Goal: Task Accomplishment & Management: Use online tool/utility

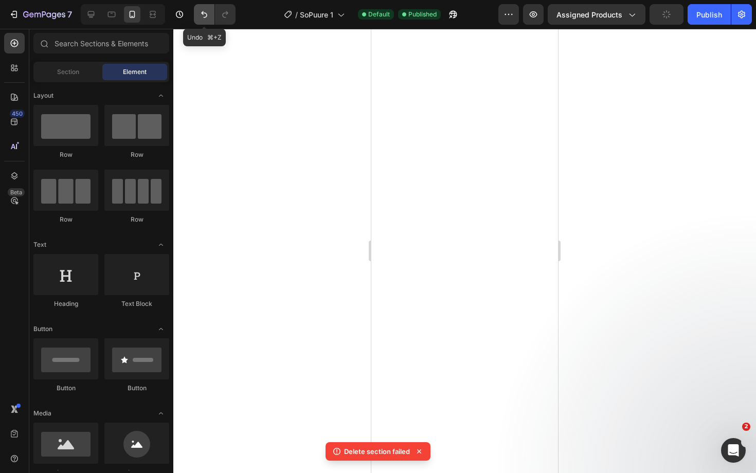
click at [202, 16] on icon "Undo/Redo" at bounding box center [204, 14] width 10 height 10
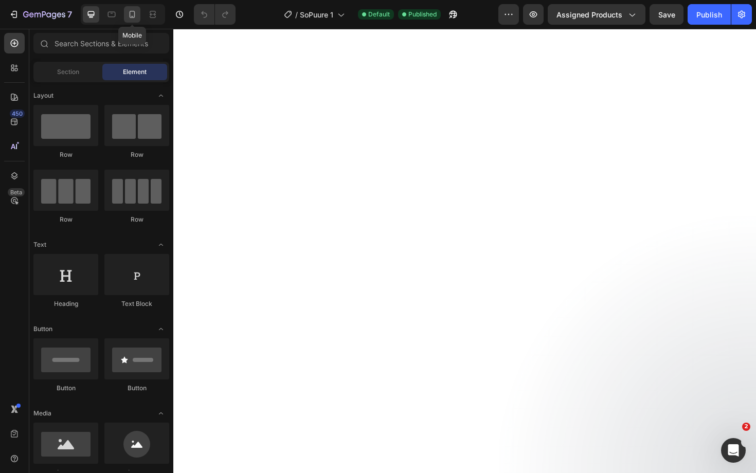
click at [133, 16] on icon at bounding box center [133, 14] width 6 height 7
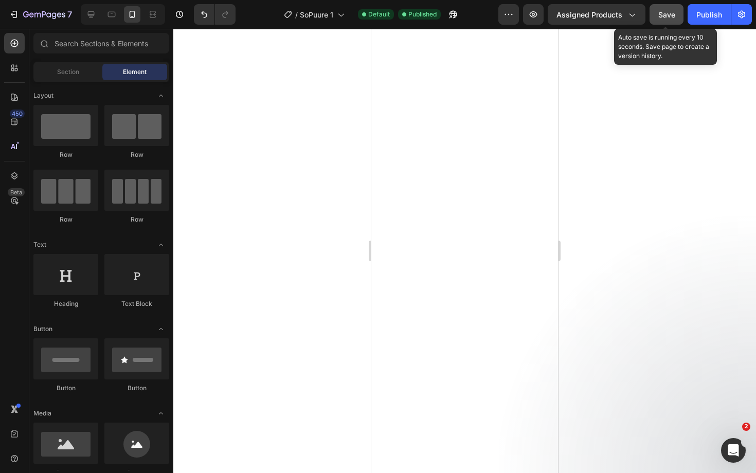
click at [666, 16] on span "Save" at bounding box center [667, 14] width 17 height 9
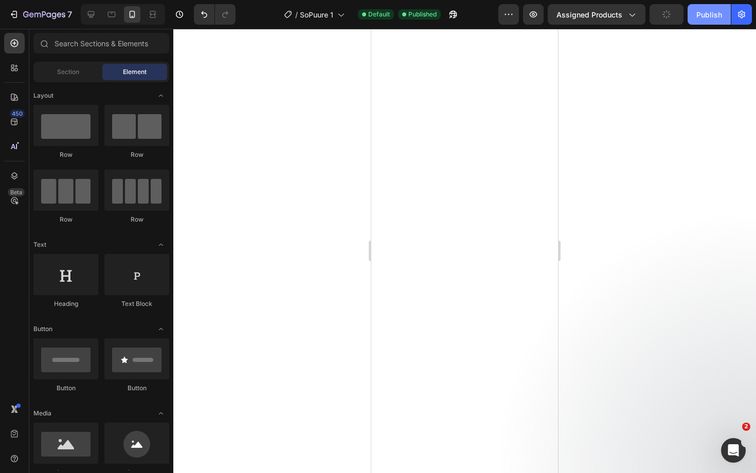
click at [697, 15] on button "Publish" at bounding box center [709, 14] width 43 height 21
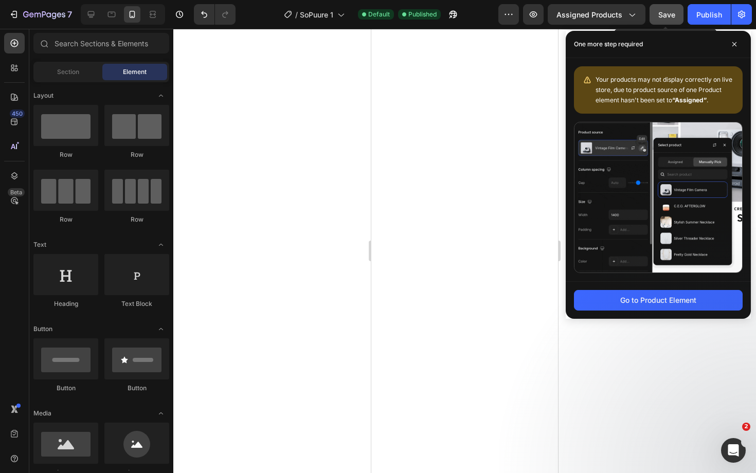
click at [666, 20] on button "Save" at bounding box center [667, 14] width 34 height 21
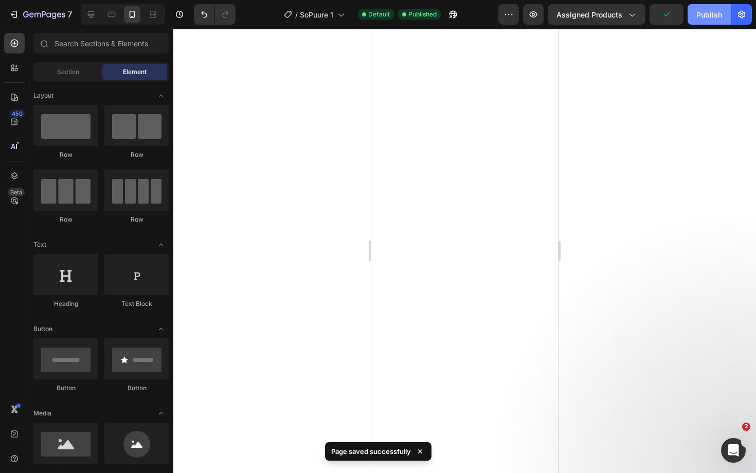
click at [702, 14] on div "Publish" at bounding box center [710, 14] width 26 height 11
